Goal: Information Seeking & Learning: Compare options

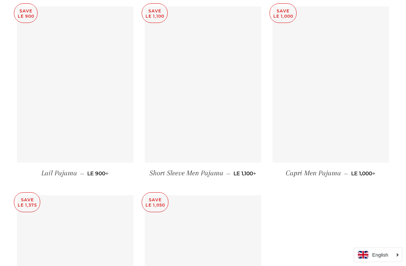
scroll to position [3581, 0]
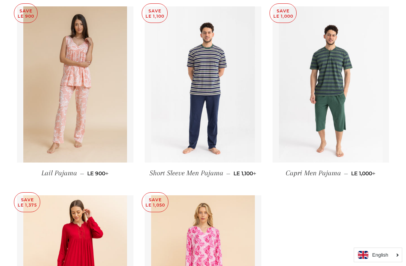
click at [304, 163] on img at bounding box center [331, 84] width 104 height 156
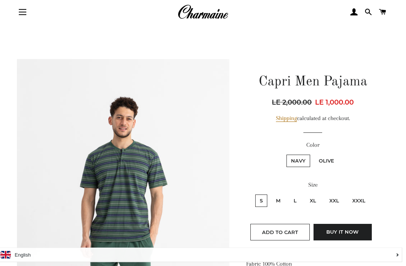
scroll to position [21, 0]
click at [298, 201] on label "L" at bounding box center [295, 201] width 12 height 12
click at [289, 194] on input "L" at bounding box center [288, 194] width 0 height 0
radio input "true"
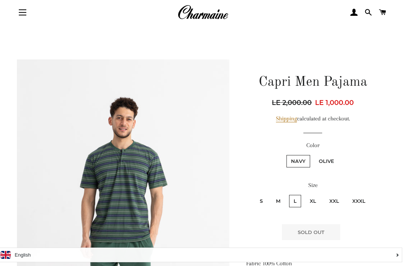
click at [330, 159] on label "Olive" at bounding box center [327, 161] width 24 height 12
click at [314, 154] on input "Olive" at bounding box center [313, 154] width 0 height 0
radio input "true"
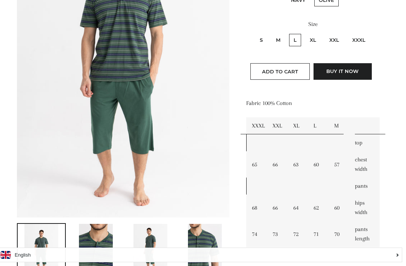
scroll to position [184, 0]
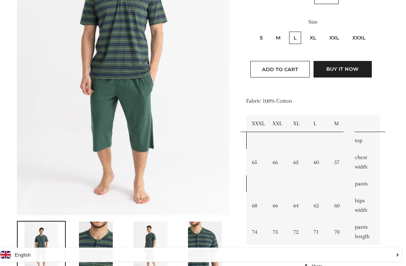
click at [199, 256] on img at bounding box center [205, 247] width 34 height 51
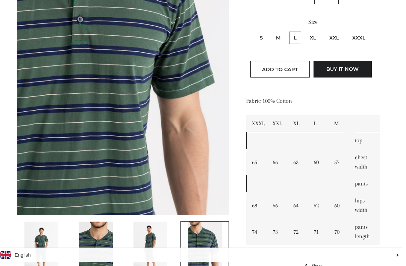
click at [103, 253] on img at bounding box center [96, 247] width 34 height 51
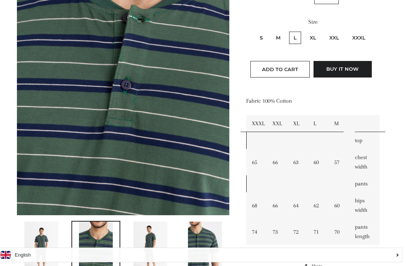
click at [317, 38] on label "XL" at bounding box center [313, 38] width 15 height 12
click at [305, 31] on input "XL" at bounding box center [304, 30] width 0 height 0
radio input "true"
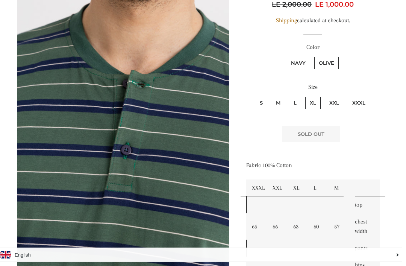
scroll to position [120, 0]
click at [300, 64] on label "Navy" at bounding box center [299, 63] width 24 height 12
click at [286, 56] on input "Navy" at bounding box center [286, 56] width 0 height 0
radio input "true"
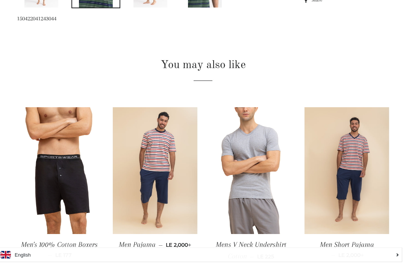
scroll to position [450, 0]
click at [340, 210] on img at bounding box center [347, 170] width 85 height 127
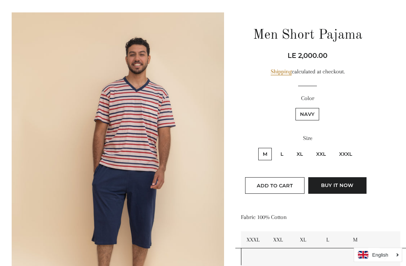
scroll to position [68, 5]
click at [299, 153] on label "XL" at bounding box center [299, 154] width 15 height 12
click at [292, 147] on input "XL" at bounding box center [291, 147] width 0 height 0
radio input "true"
click at [284, 156] on label "L" at bounding box center [282, 154] width 12 height 12
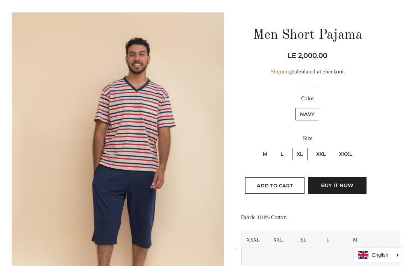
click at [275, 147] on input "L" at bounding box center [275, 147] width 0 height 0
radio input "true"
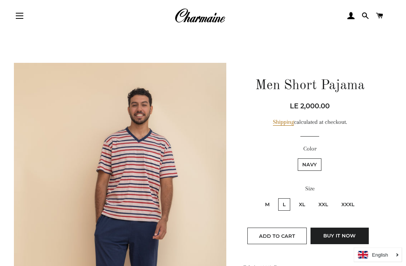
scroll to position [0, 3]
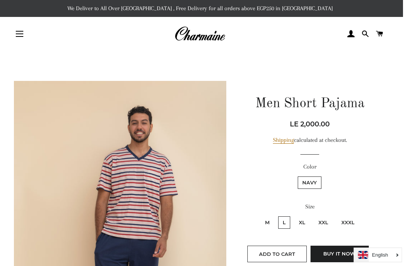
click at [204, 39] on img at bounding box center [200, 34] width 51 height 17
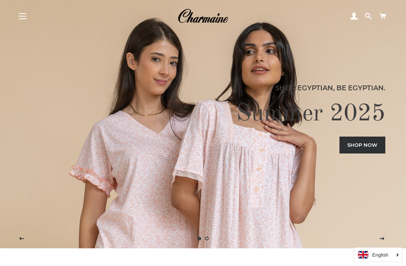
scroll to position [17, 0]
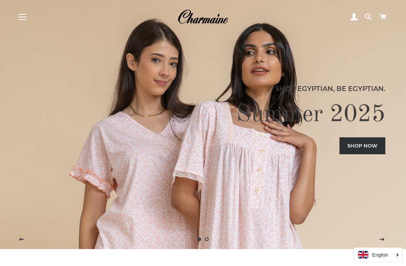
click at [356, 154] on link "Shop now" at bounding box center [363, 146] width 46 height 17
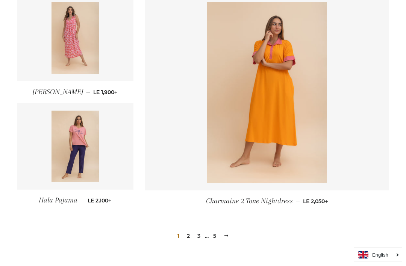
scroll to position [978, 0]
click at [192, 234] on link "2" at bounding box center [188, 235] width 9 height 11
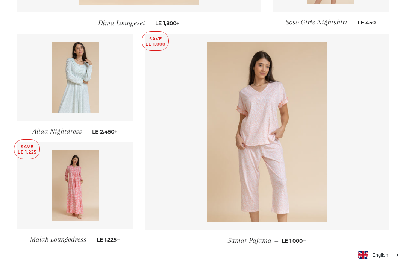
scroll to position [950, 0]
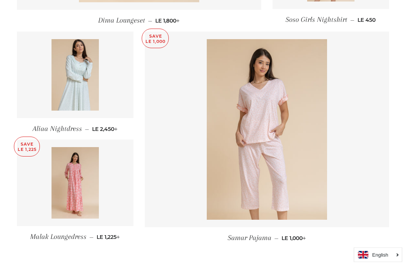
click at [236, 181] on img at bounding box center [267, 130] width 120 height 181
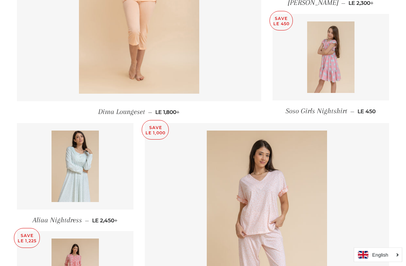
scroll to position [858, 0]
click at [329, 73] on img at bounding box center [331, 57] width 48 height 71
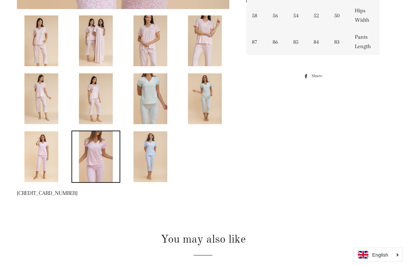
scroll to position [391, 0]
click at [98, 165] on img at bounding box center [96, 157] width 34 height 51
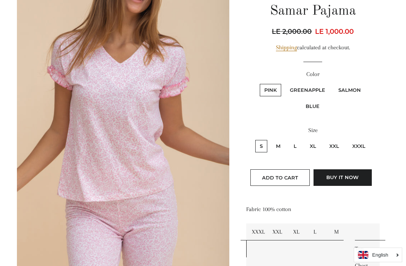
scroll to position [92, 0]
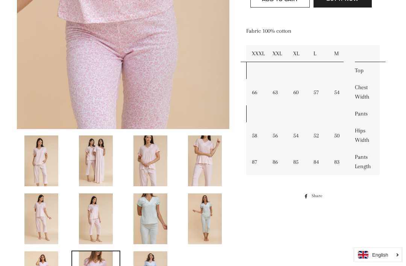
click at [150, 216] on img at bounding box center [151, 219] width 34 height 51
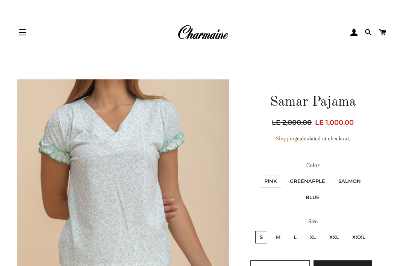
scroll to position [0, 0]
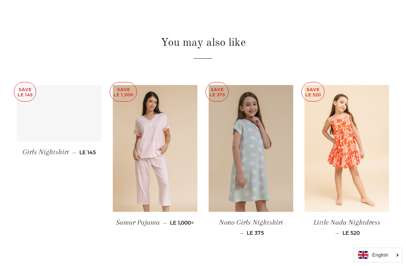
scroll to position [471, 0]
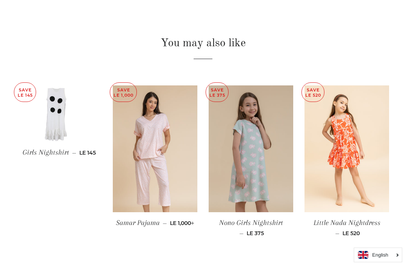
click at [339, 173] on img at bounding box center [347, 148] width 85 height 127
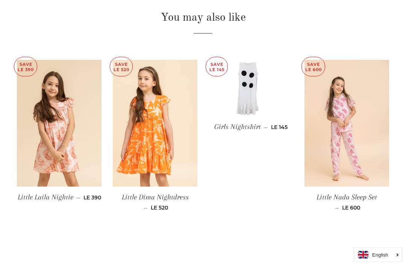
scroll to position [497, 0]
click at [337, 160] on img at bounding box center [347, 123] width 85 height 127
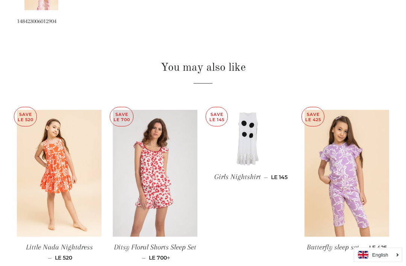
scroll to position [505, 0]
click at [331, 177] on img at bounding box center [347, 173] width 85 height 127
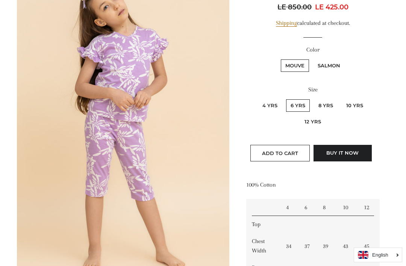
scroll to position [117, 0]
click at [350, 108] on label "10 Yrs" at bounding box center [355, 106] width 26 height 12
click at [341, 99] on Yrs "10 Yrs" at bounding box center [341, 99] width 0 height 0
radio Yrs "true"
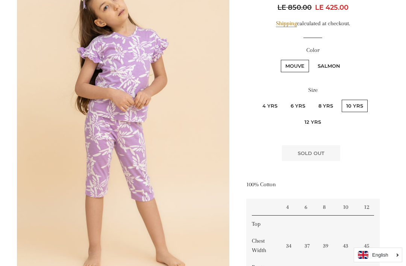
click at [327, 64] on label "Salmon" at bounding box center [329, 66] width 32 height 12
click at [313, 59] on input "Salmon" at bounding box center [312, 59] width 0 height 0
radio input "true"
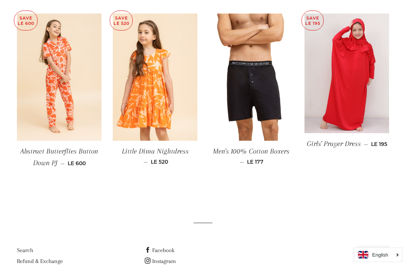
scroll to position [553, 0]
click at [333, 113] on img at bounding box center [347, 74] width 85 height 120
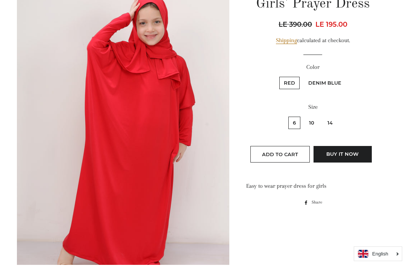
scroll to position [100, 0]
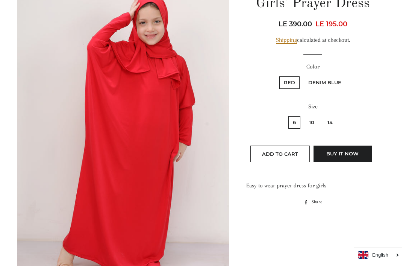
click at [321, 81] on label "Denim Blue" at bounding box center [325, 82] width 42 height 12
click at [303, 76] on Blue "Denim Blue" at bounding box center [303, 75] width 0 height 0
radio Blue "true"
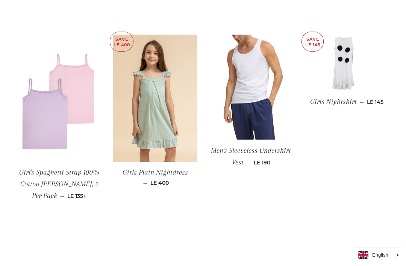
scroll to position [449, 0]
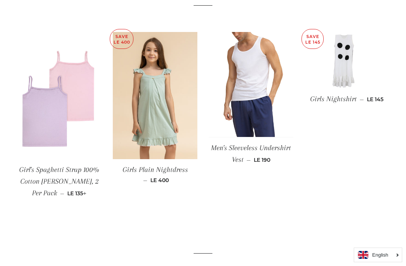
click at [171, 100] on img at bounding box center [155, 95] width 85 height 127
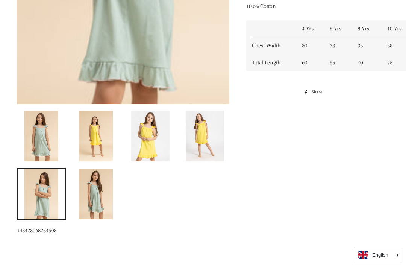
scroll to position [295, 0]
click at [152, 139] on img at bounding box center [150, 136] width 38 height 51
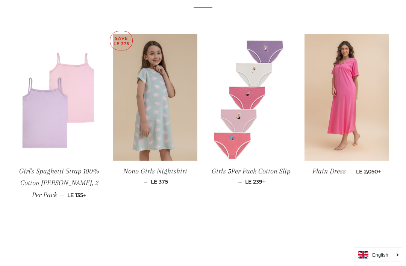
scroll to position [546, 0]
click at [334, 130] on img at bounding box center [347, 96] width 85 height 127
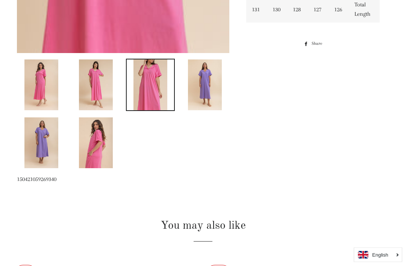
scroll to position [365, 0]
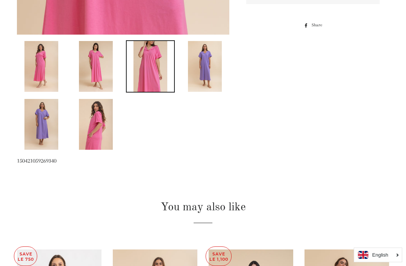
click at [213, 81] on img at bounding box center [205, 66] width 34 height 51
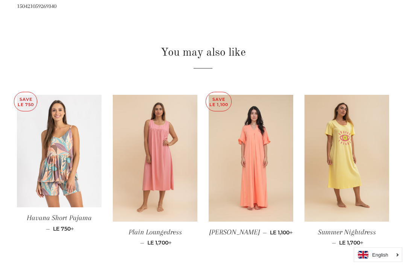
scroll to position [515, 0]
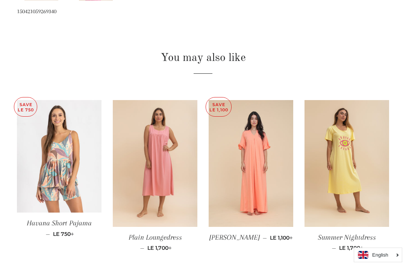
click at [54, 175] on img at bounding box center [59, 156] width 85 height 113
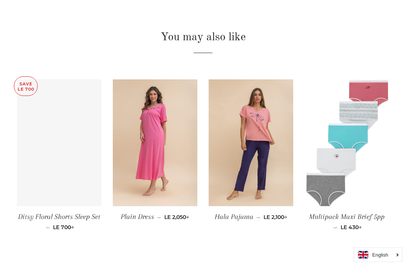
scroll to position [500, 0]
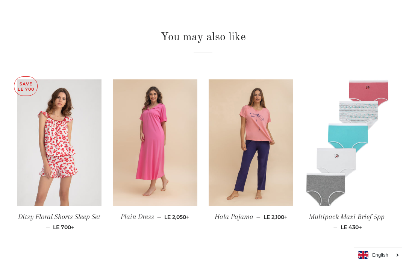
click at [265, 176] on img at bounding box center [251, 142] width 85 height 127
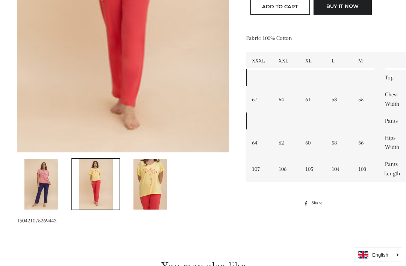
scroll to position [294, 0]
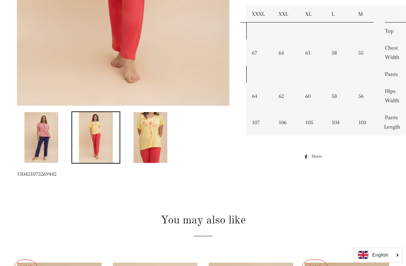
click at [36, 139] on img at bounding box center [41, 137] width 34 height 51
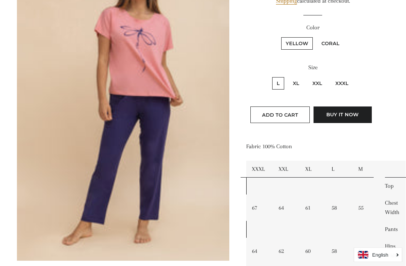
scroll to position [139, 0]
click at [335, 44] on label "Coral" at bounding box center [330, 43] width 27 height 12
click at [316, 36] on input "Coral" at bounding box center [316, 36] width 0 height 0
radio input "true"
click at [304, 44] on label "Yellow" at bounding box center [297, 43] width 32 height 12
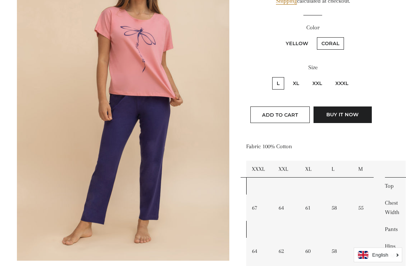
click at [281, 36] on input "Yellow" at bounding box center [280, 36] width 0 height 0
radio input "true"
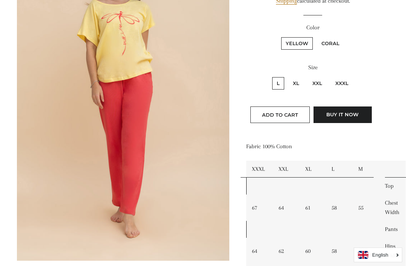
click at [337, 47] on label "Coral" at bounding box center [330, 43] width 27 height 12
click at [316, 36] on input "Coral" at bounding box center [316, 36] width 0 height 0
radio input "true"
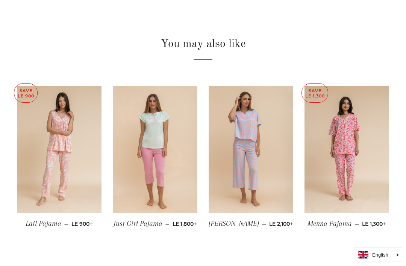
scroll to position [471, 0]
click at [278, 115] on img at bounding box center [251, 149] width 85 height 127
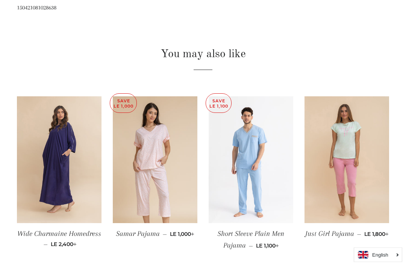
scroll to position [461, 0]
click at [356, 134] on img at bounding box center [347, 159] width 85 height 127
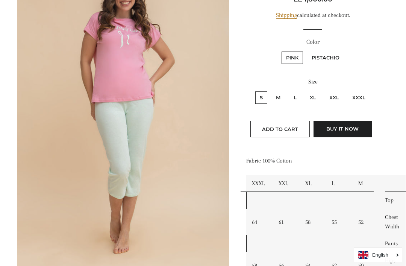
scroll to position [124, 0]
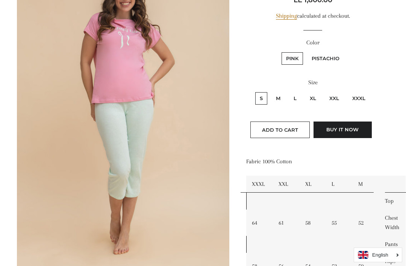
click at [284, 95] on label "M" at bounding box center [279, 98] width 14 height 12
click at [271, 91] on input "M" at bounding box center [271, 91] width 0 height 0
radio input "true"
click at [298, 98] on label "L" at bounding box center [295, 98] width 12 height 12
click at [289, 91] on input "L" at bounding box center [288, 91] width 0 height 0
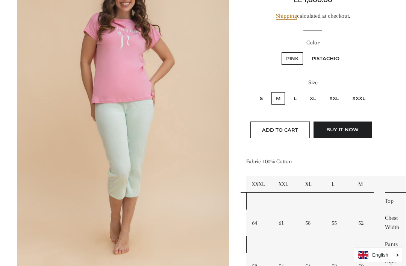
radio input "true"
click at [318, 99] on label "XL" at bounding box center [313, 98] width 15 height 12
click at [305, 91] on input "XL" at bounding box center [304, 91] width 0 height 0
radio input "true"
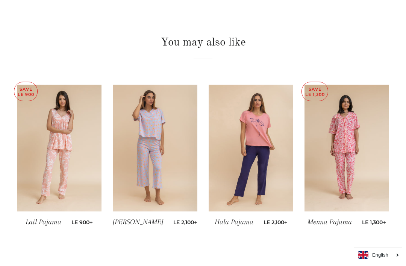
scroll to position [472, 0]
click at [160, 150] on img at bounding box center [155, 148] width 85 height 127
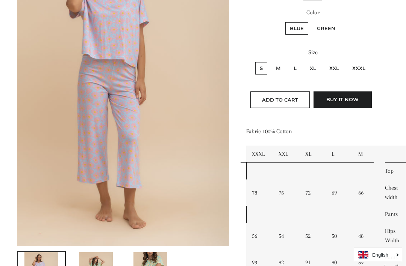
scroll to position [154, 0]
click at [285, 68] on label "M" at bounding box center [279, 68] width 14 height 12
click at [271, 61] on input "M" at bounding box center [271, 61] width 0 height 0
radio input "true"
click at [301, 73] on label "L" at bounding box center [295, 68] width 12 height 12
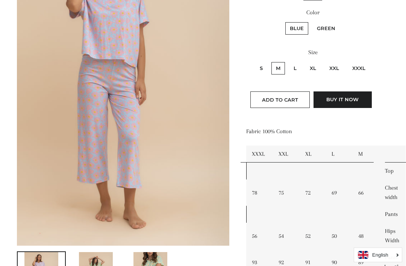
click at [289, 61] on input "L" at bounding box center [288, 61] width 0 height 0
radio input "true"
click at [332, 33] on label "Green" at bounding box center [326, 28] width 27 height 12
click at [312, 21] on input "Green" at bounding box center [312, 21] width 0 height 0
radio input "true"
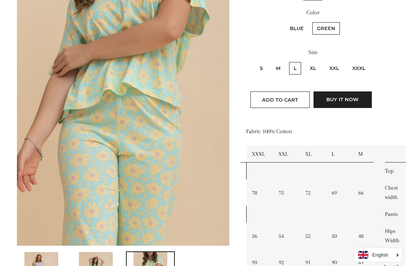
click at [280, 70] on label "M" at bounding box center [279, 68] width 14 height 12
click at [271, 61] on input "M" at bounding box center [271, 61] width 0 height 0
radio input "true"
click at [268, 68] on label "S" at bounding box center [261, 68] width 12 height 12
click at [255, 61] on input "S" at bounding box center [254, 61] width 0 height 0
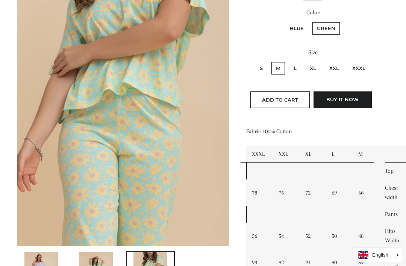
radio input "true"
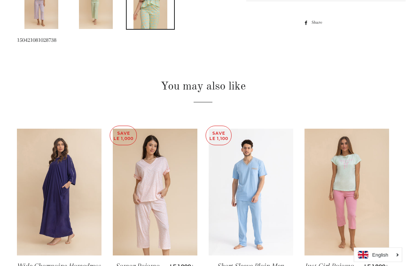
scroll to position [428, 0]
click at [140, 189] on img at bounding box center [155, 192] width 85 height 127
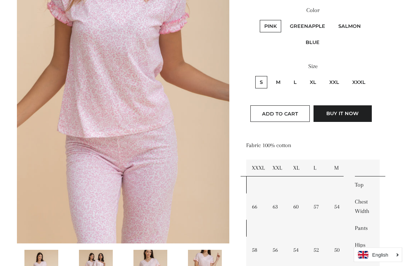
scroll to position [155, 0]
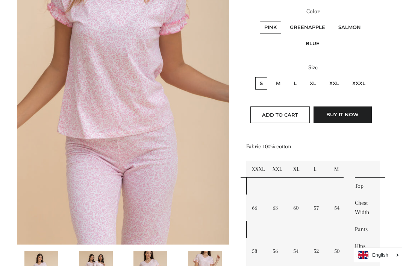
click at [320, 27] on label "GreenApple" at bounding box center [308, 27] width 44 height 12
click at [285, 20] on input "GreenApple" at bounding box center [284, 20] width 0 height 0
radio input "true"
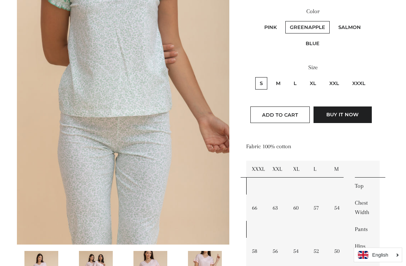
click at [301, 84] on label "L" at bounding box center [295, 83] width 12 height 12
click at [289, 76] on input "L" at bounding box center [288, 76] width 0 height 0
radio input "true"
click at [284, 79] on label "M" at bounding box center [279, 83] width 14 height 12
click at [271, 76] on input "M" at bounding box center [271, 76] width 0 height 0
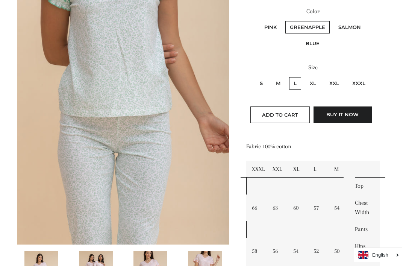
radio input "true"
click at [350, 32] on label "Salmon" at bounding box center [350, 27] width 32 height 12
click at [333, 20] on input "Salmon" at bounding box center [333, 20] width 0 height 0
radio input "true"
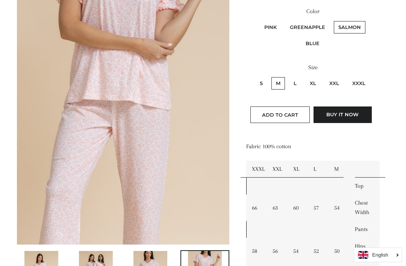
click at [317, 48] on label "Blue" at bounding box center [312, 43] width 23 height 12
click at [367, 20] on input "Blue" at bounding box center [367, 20] width 0 height 0
radio input "true"
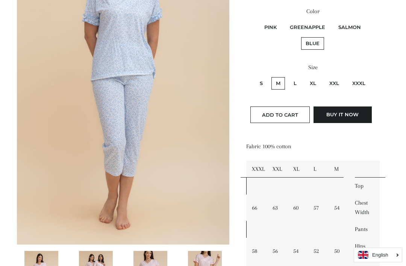
click at [300, 84] on label "L" at bounding box center [295, 83] width 12 height 12
click at [289, 76] on input "L" at bounding box center [288, 76] width 0 height 0
radio input "true"
click at [318, 85] on label "XL" at bounding box center [313, 83] width 15 height 12
click at [305, 76] on input "XL" at bounding box center [304, 76] width 0 height 0
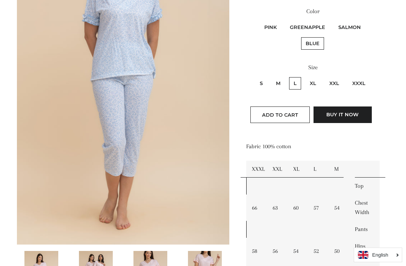
radio input "true"
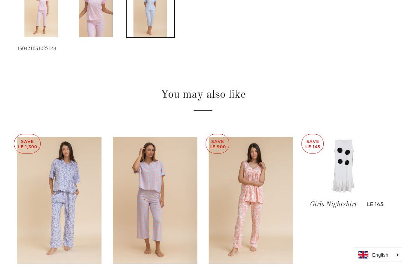
scroll to position [536, 0]
click at [55, 211] on img at bounding box center [59, 200] width 85 height 127
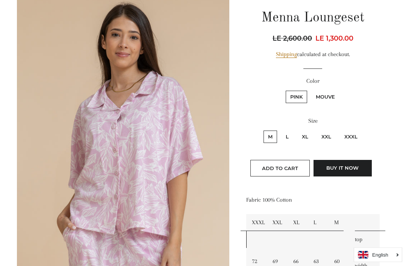
scroll to position [86, 0]
click at [293, 137] on label "L" at bounding box center [287, 137] width 12 height 12
click at [281, 130] on input "L" at bounding box center [280, 129] width 0 height 0
radio input "true"
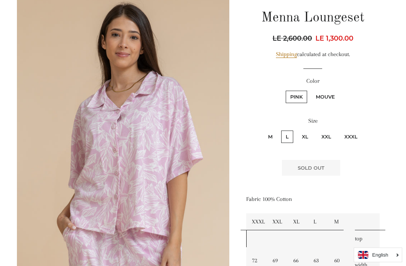
click at [335, 98] on label "Mouve" at bounding box center [326, 97] width 28 height 12
click at [311, 90] on input "Mouve" at bounding box center [310, 90] width 0 height 0
radio input "true"
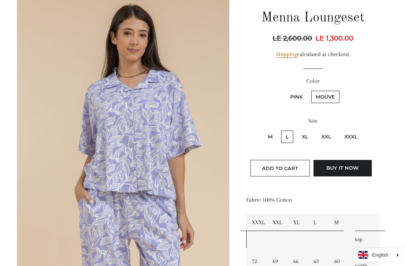
click at [307, 137] on label "XL" at bounding box center [305, 137] width 15 height 12
click at [297, 130] on input "XL" at bounding box center [297, 129] width 0 height 0
radio input "true"
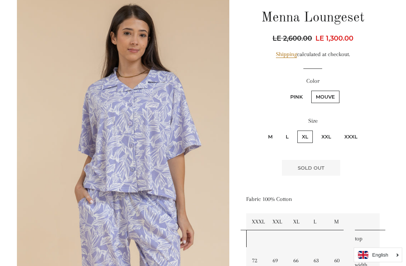
click at [300, 101] on label "Pink" at bounding box center [296, 97] width 21 height 12
click at [285, 90] on input "Pink" at bounding box center [285, 90] width 0 height 0
radio input "true"
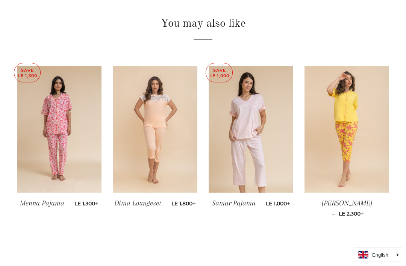
scroll to position [549, 0]
click at [363, 111] on img at bounding box center [347, 129] width 85 height 127
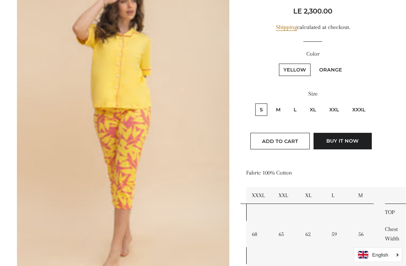
scroll to position [119, 0]
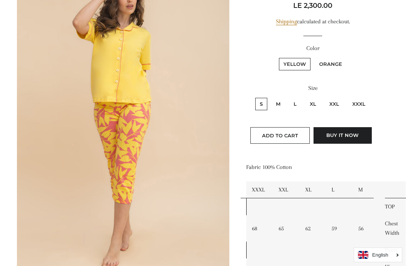
click at [290, 108] on label "L" at bounding box center [295, 104] width 12 height 12
click at [289, 97] on input "L" at bounding box center [288, 97] width 0 height 0
radio input "true"
click at [280, 106] on label "M" at bounding box center [279, 104] width 14 height 12
click at [271, 97] on input "M" at bounding box center [271, 97] width 0 height 0
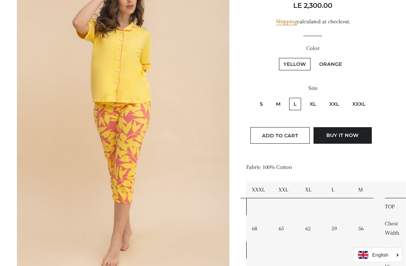
radio input "true"
click at [329, 64] on label "Orange" at bounding box center [331, 64] width 32 height 12
click at [314, 57] on input "Orange" at bounding box center [314, 57] width 0 height 0
radio input "true"
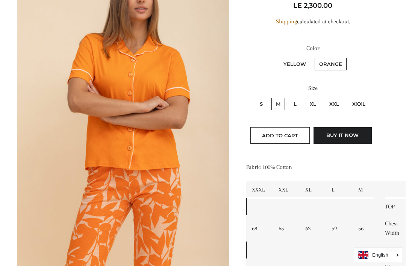
click at [300, 109] on label "L" at bounding box center [295, 104] width 12 height 12
click at [289, 97] on input "L" at bounding box center [288, 97] width 0 height 0
radio input "true"
click at [314, 107] on label "XL" at bounding box center [313, 104] width 15 height 12
click at [305, 97] on input "XL" at bounding box center [304, 97] width 0 height 0
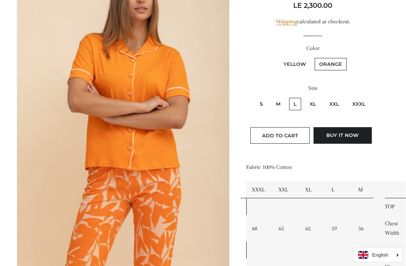
radio input "true"
click at [272, 102] on label "M" at bounding box center [279, 104] width 14 height 12
click at [271, 97] on input "M" at bounding box center [271, 97] width 0 height 0
radio input "true"
click at [262, 106] on label "S" at bounding box center [261, 104] width 12 height 12
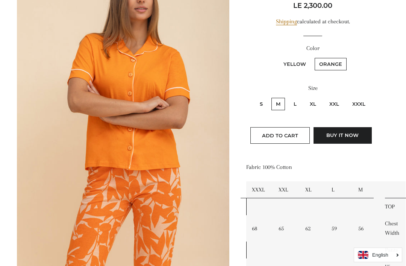
click at [255, 97] on input "S" at bounding box center [254, 97] width 0 height 0
radio input "true"
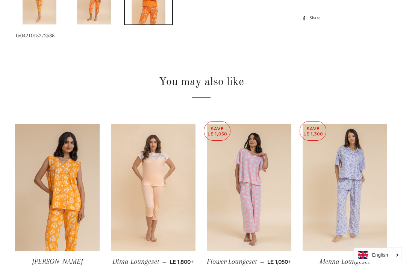
scroll to position [433, 2]
click at [53, 212] on img at bounding box center [57, 187] width 85 height 127
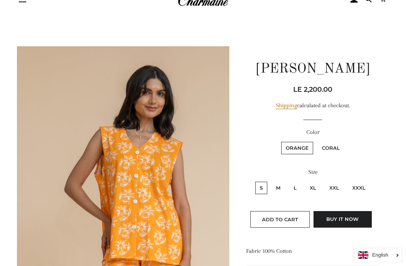
scroll to position [26, 0]
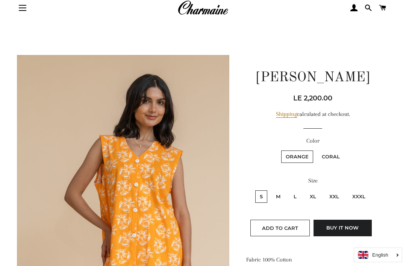
click at [338, 155] on label "Coral" at bounding box center [331, 157] width 27 height 12
click at [317, 150] on input "Coral" at bounding box center [316, 149] width 0 height 0
radio input "true"
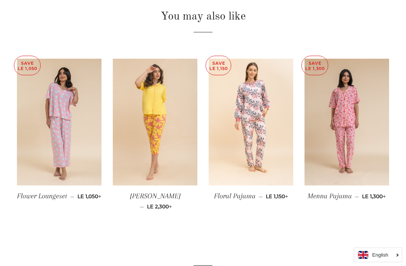
scroll to position [499, 0]
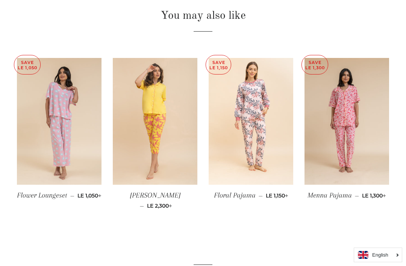
click at [365, 109] on img at bounding box center [347, 121] width 85 height 127
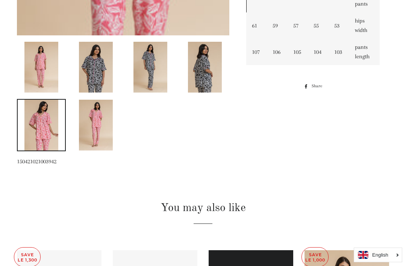
scroll to position [388, 0]
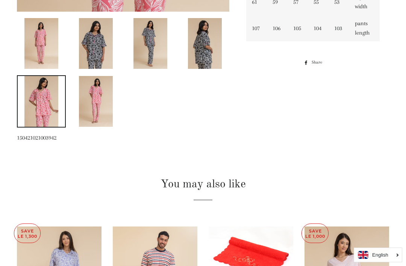
click at [220, 45] on img at bounding box center [205, 43] width 34 height 51
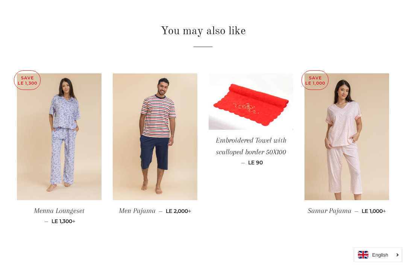
scroll to position [541, 0]
click at [153, 141] on img at bounding box center [155, 136] width 85 height 127
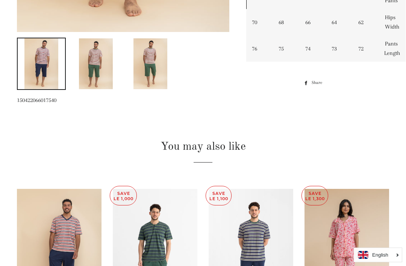
scroll to position [368, 0]
click at [149, 73] on img at bounding box center [151, 64] width 34 height 51
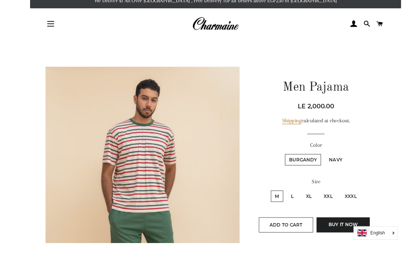
scroll to position [7, 0]
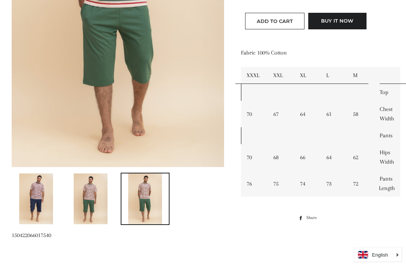
click at [90, 207] on img at bounding box center [91, 199] width 34 height 51
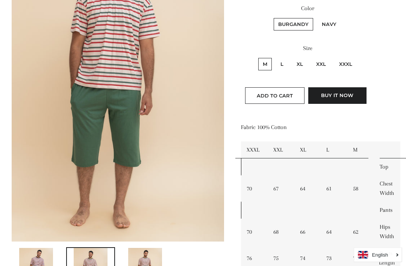
scroll to position [169, 5]
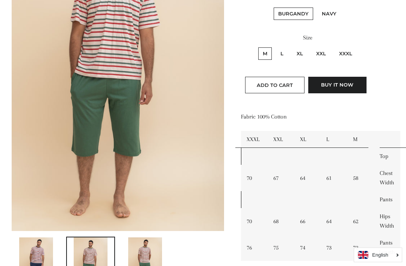
click at [41, 261] on img at bounding box center [36, 262] width 34 height 51
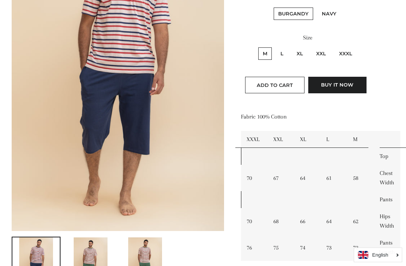
click at [96, 266] on img at bounding box center [91, 262] width 34 height 51
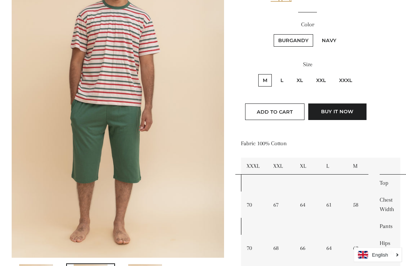
scroll to position [142, 5]
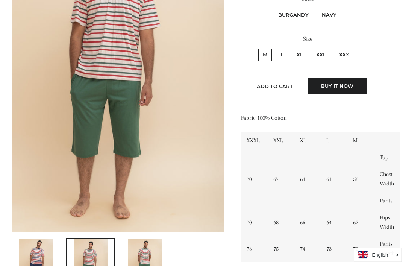
click at [35, 260] on img at bounding box center [37, 264] width 34 height 51
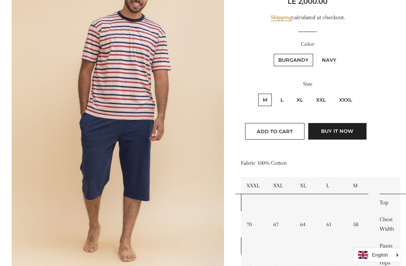
scroll to position [123, 5]
click at [288, 102] on label "L" at bounding box center [282, 100] width 12 height 12
click at [275, 93] on input "L" at bounding box center [275, 93] width 0 height 0
radio input "true"
click at [299, 104] on label "XL" at bounding box center [299, 100] width 15 height 12
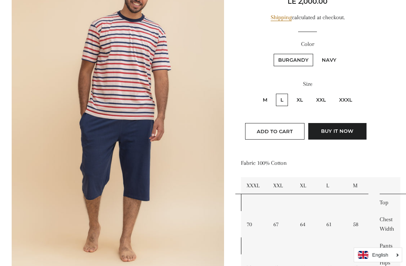
click at [292, 93] on input "XL" at bounding box center [291, 93] width 0 height 0
radio input "true"
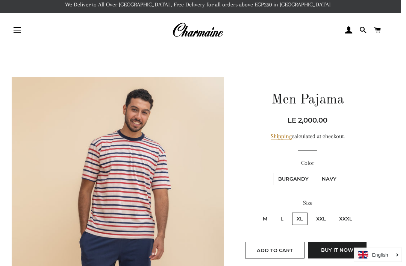
scroll to position [0, 5]
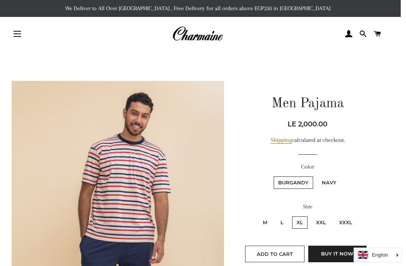
click at [202, 41] on img at bounding box center [198, 34] width 51 height 17
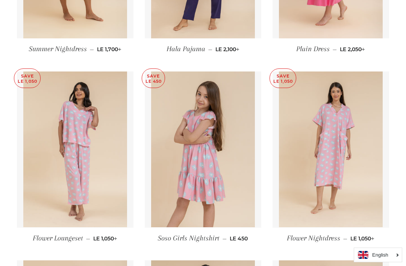
scroll to position [1060, 0]
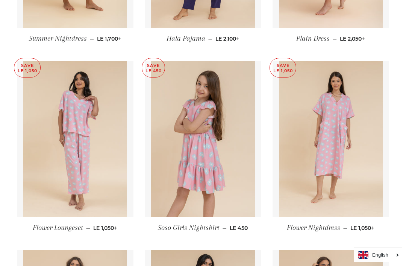
click at [349, 121] on img at bounding box center [331, 139] width 104 height 156
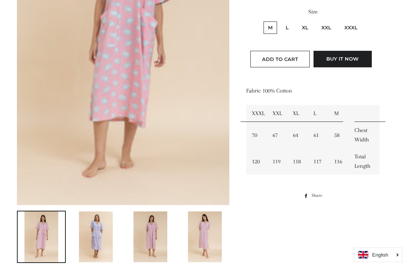
scroll to position [195, 0]
click at [104, 234] on img at bounding box center [96, 237] width 34 height 51
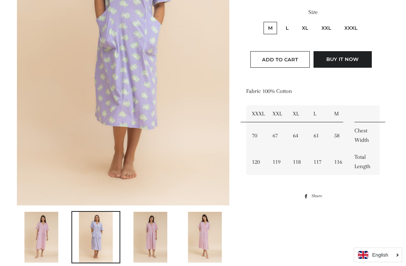
click at [148, 237] on img at bounding box center [151, 237] width 34 height 51
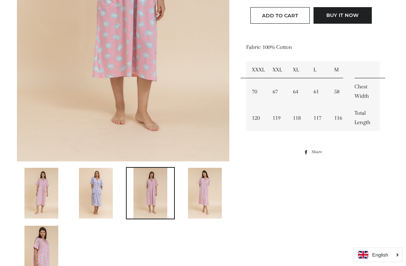
scroll to position [239, 0]
click at [40, 254] on img at bounding box center [41, 251] width 34 height 51
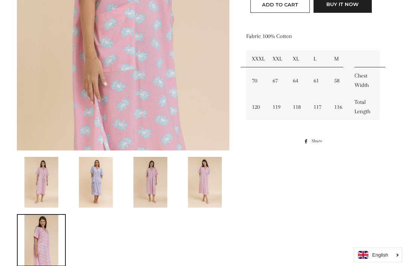
scroll to position [251, 0]
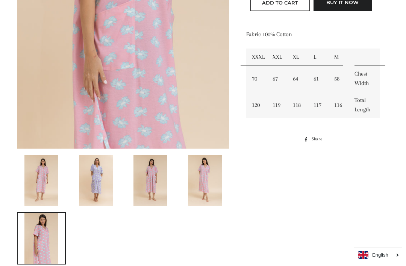
click at [95, 176] on img at bounding box center [96, 180] width 34 height 51
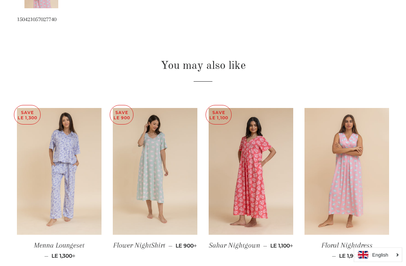
scroll to position [508, 0]
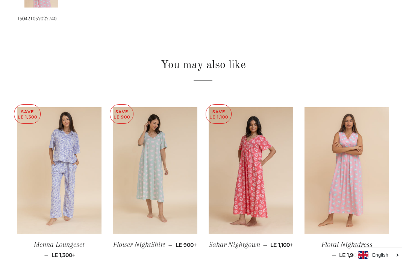
click at [274, 149] on img at bounding box center [251, 170] width 85 height 127
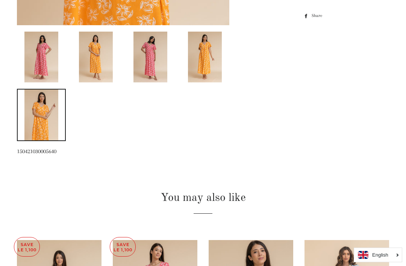
click at [158, 74] on img at bounding box center [151, 57] width 34 height 51
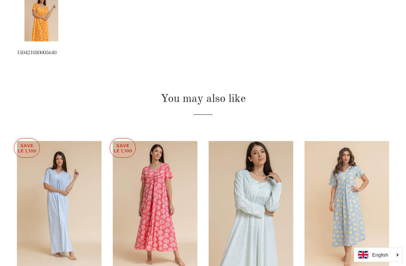
scroll to position [474, 0]
click at [363, 170] on img at bounding box center [347, 204] width 85 height 127
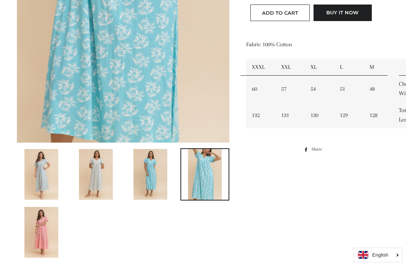
scroll to position [277, 0]
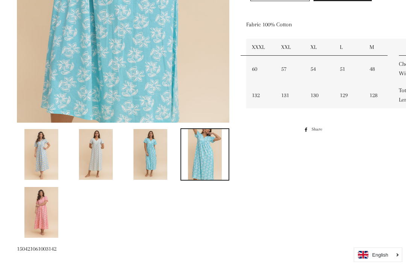
click at [55, 211] on img at bounding box center [41, 212] width 34 height 51
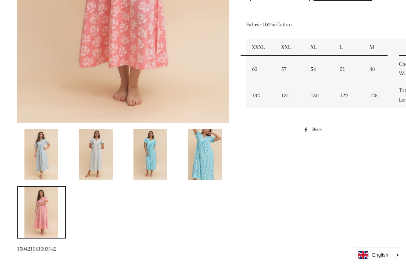
click at [202, 164] on img at bounding box center [205, 154] width 34 height 51
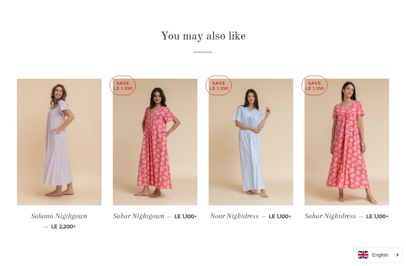
scroll to position [536, 0]
click at [367, 115] on img at bounding box center [347, 142] width 85 height 127
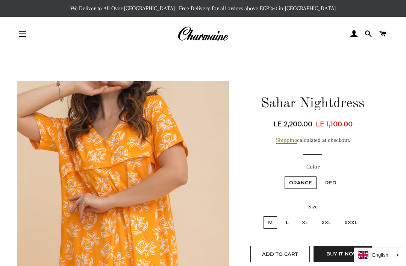
click at [217, 39] on img at bounding box center [203, 34] width 51 height 17
